Goal: Check status: Check status

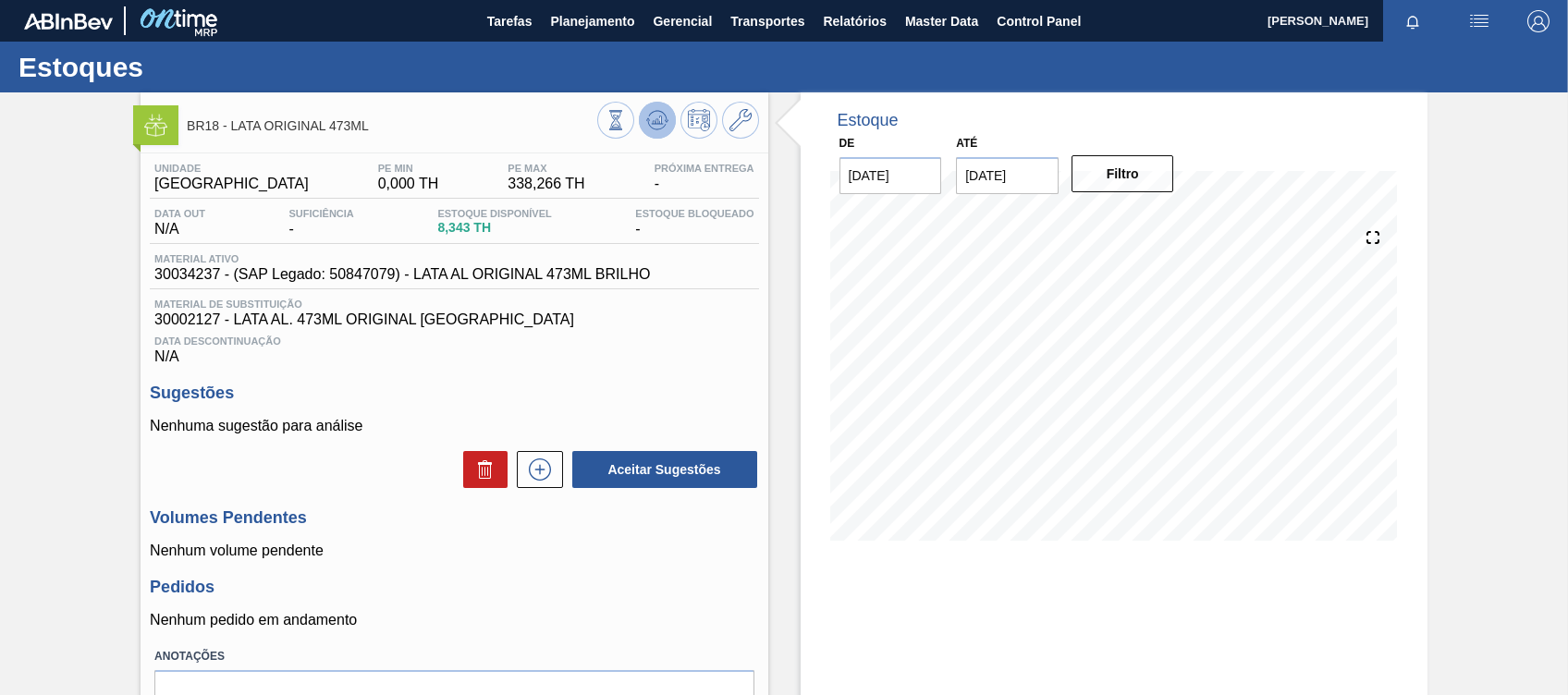
click at [666, 116] on icon at bounding box center [657, 120] width 22 height 22
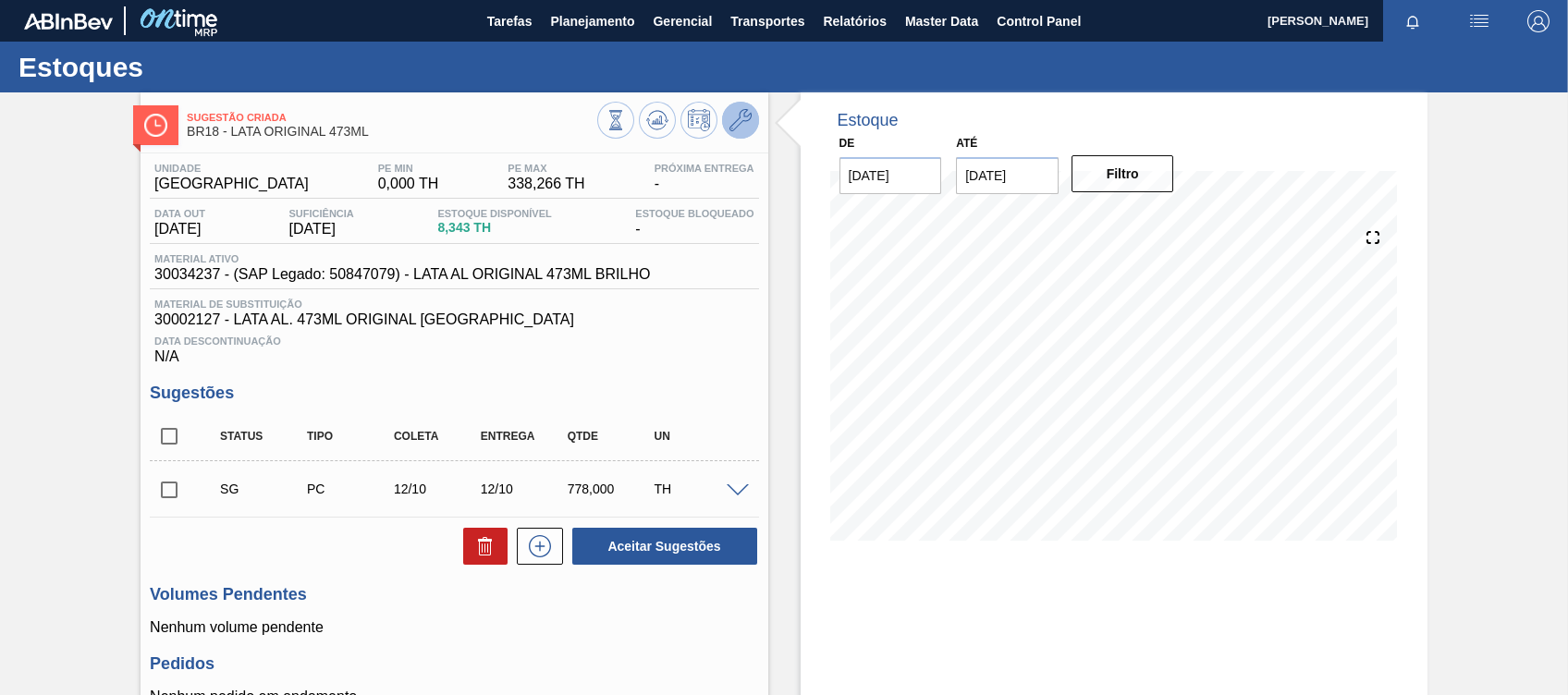
click at [746, 111] on icon at bounding box center [740, 120] width 22 height 22
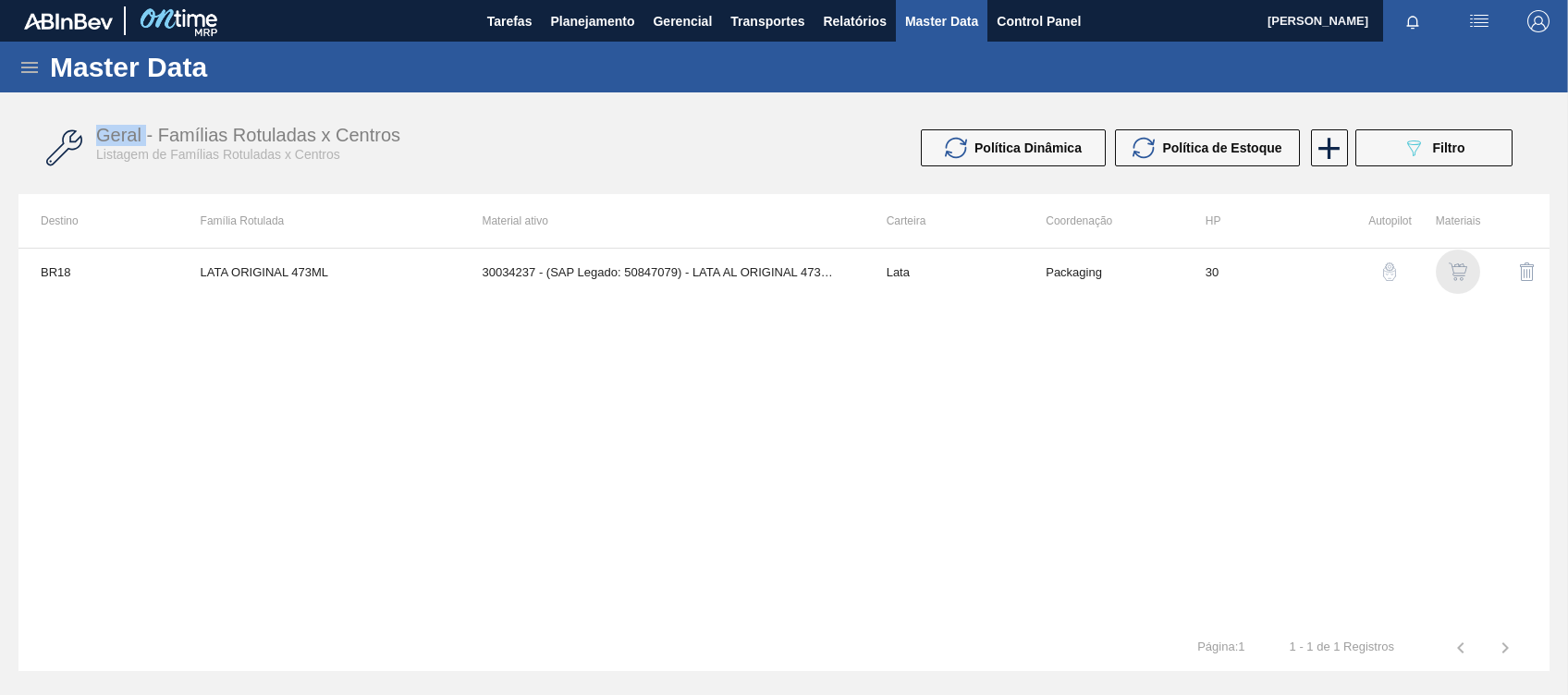
click at [1466, 273] on img "button" at bounding box center [1457, 271] width 18 height 18
